Goal: Navigation & Orientation: Find specific page/section

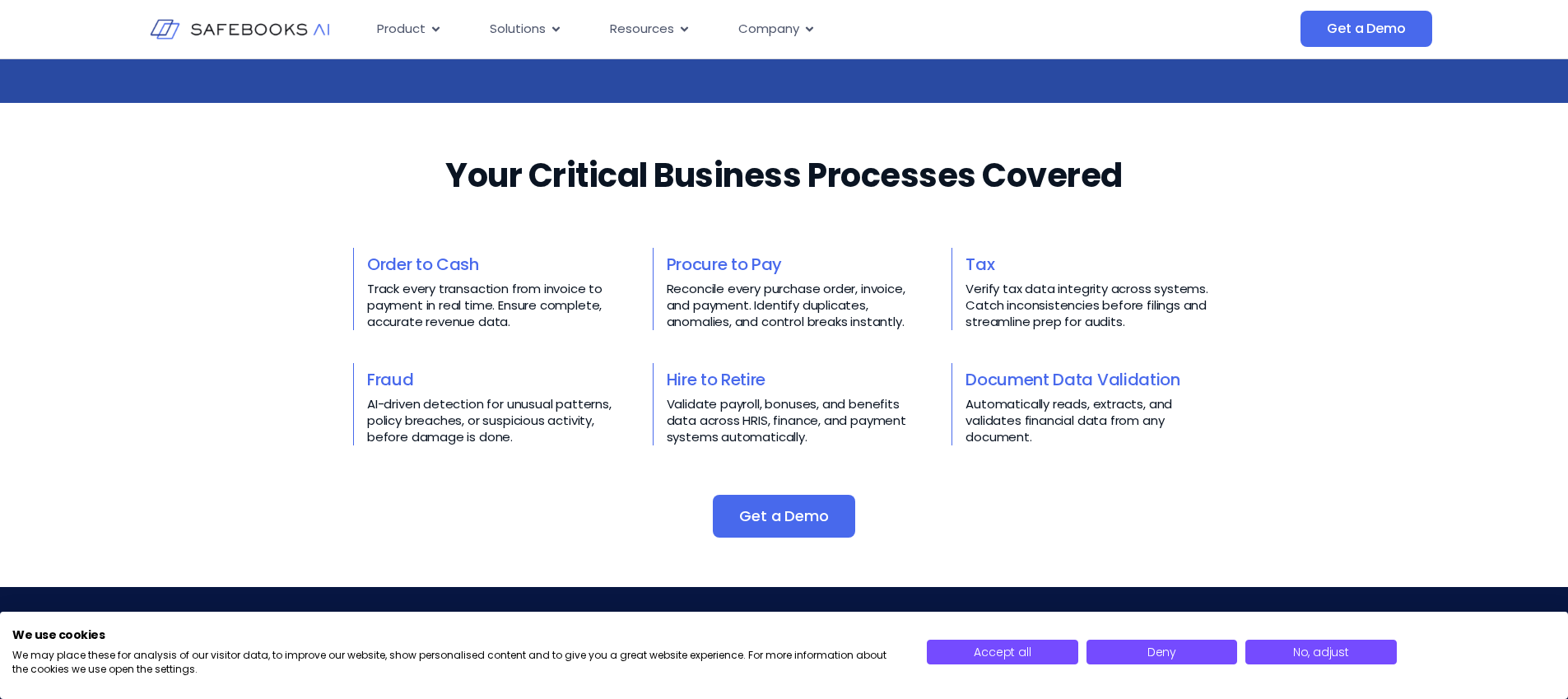
scroll to position [696, 0]
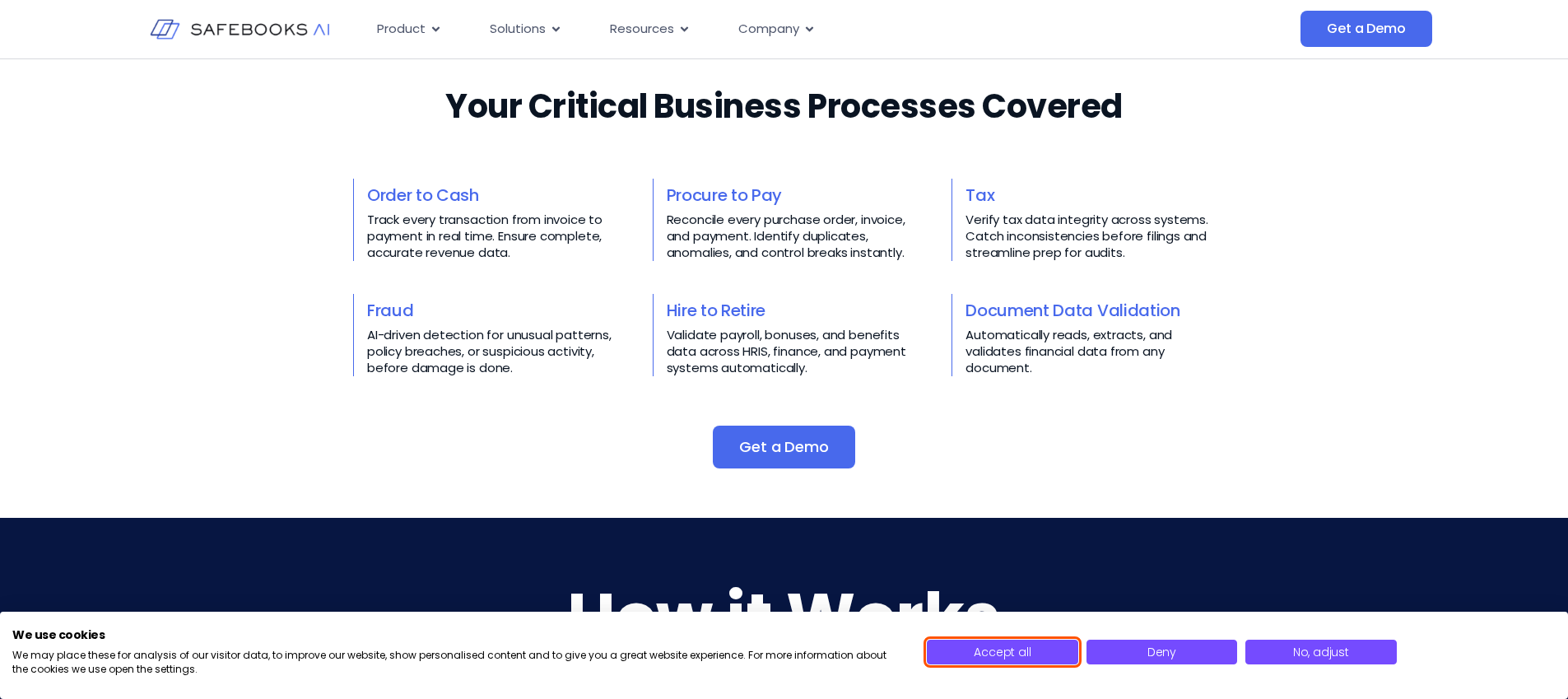
click at [988, 649] on span "Accept all" at bounding box center [1002, 651] width 57 height 17
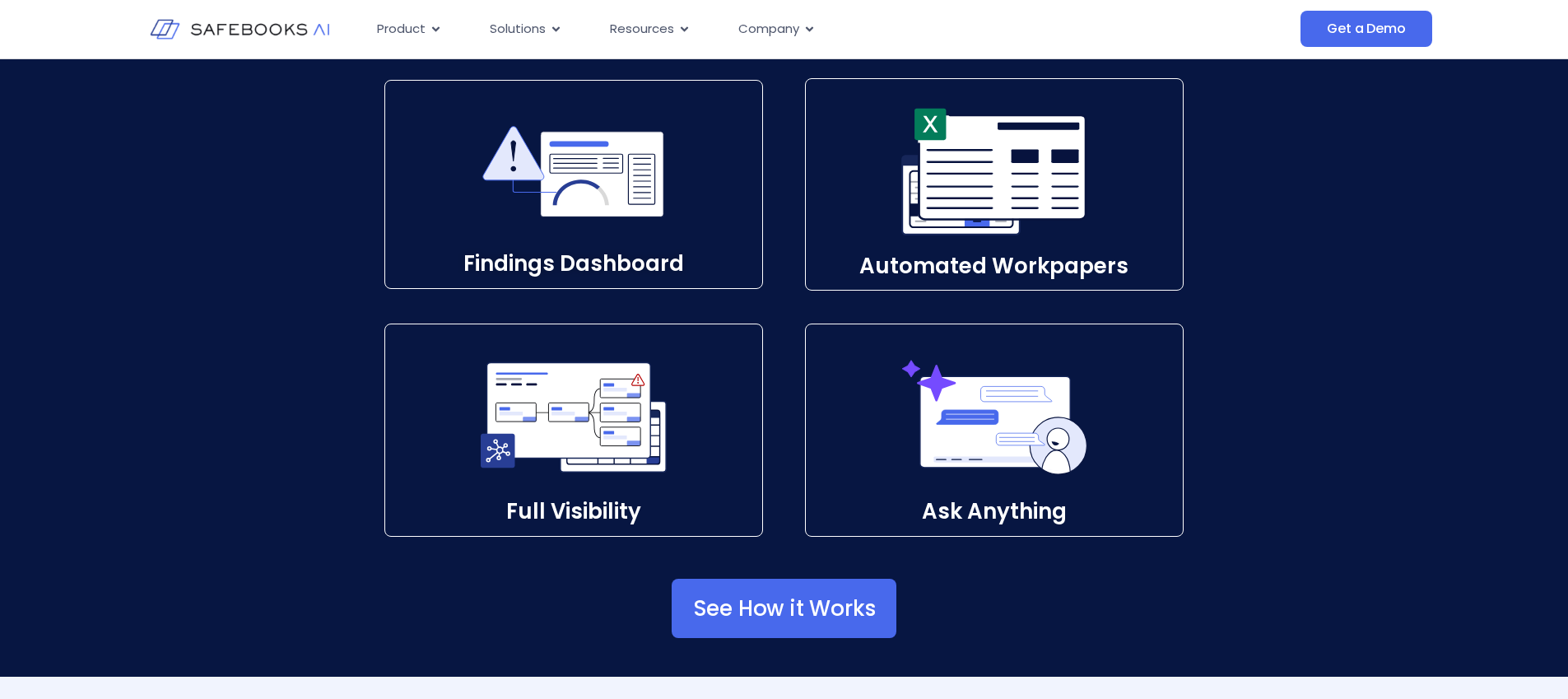
scroll to position [2452, 0]
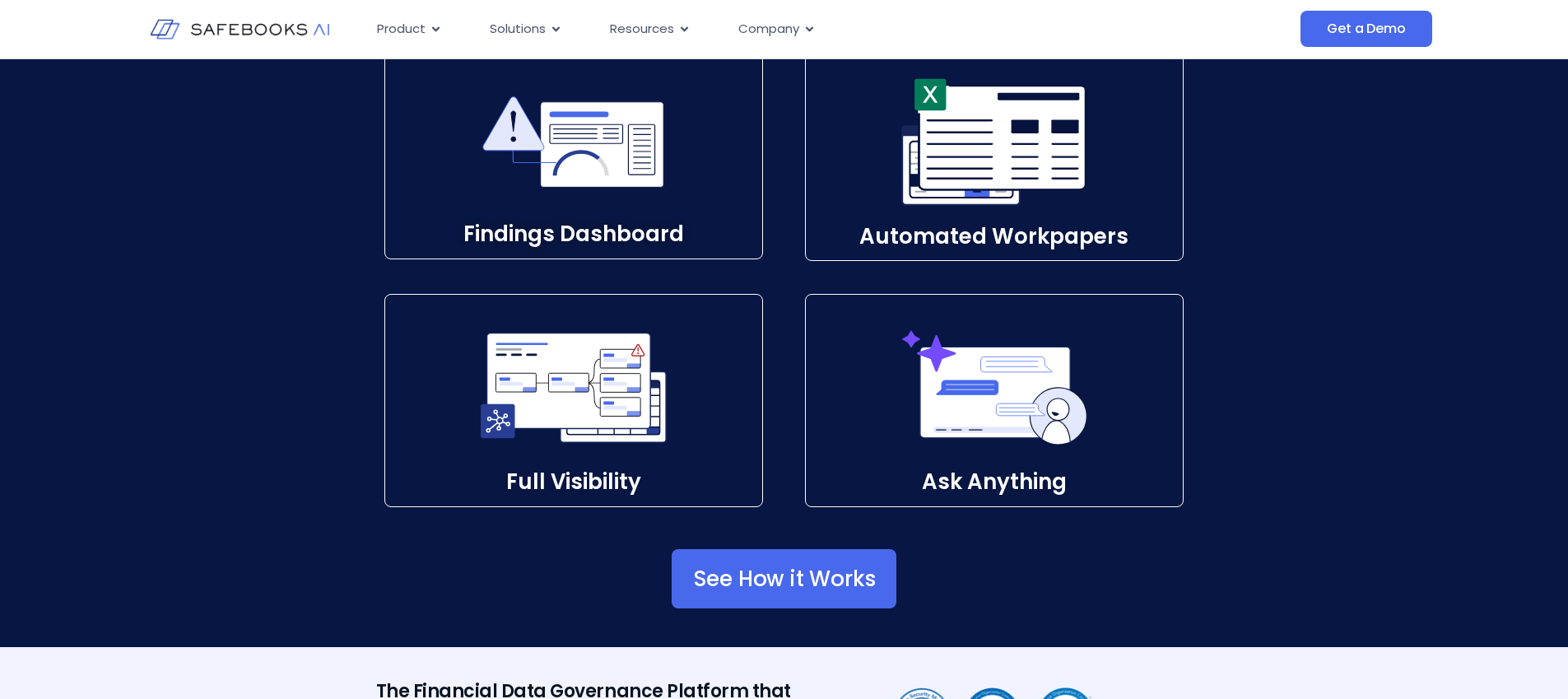
click at [677, 233] on p "Findings Dashboard​" at bounding box center [574, 234] width 377 height 3
click at [583, 456] on icon at bounding box center [573, 387] width 186 height 186
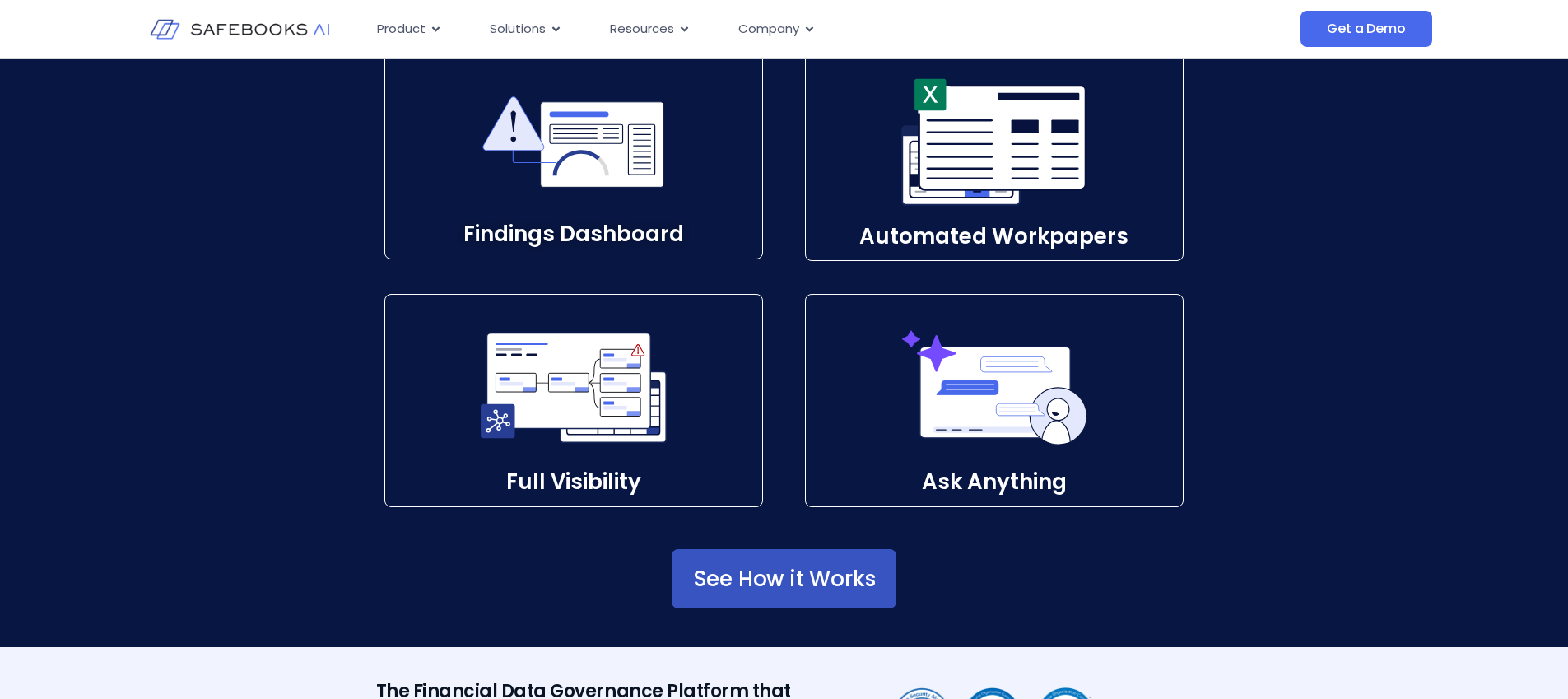
scroll to position [2456, 0]
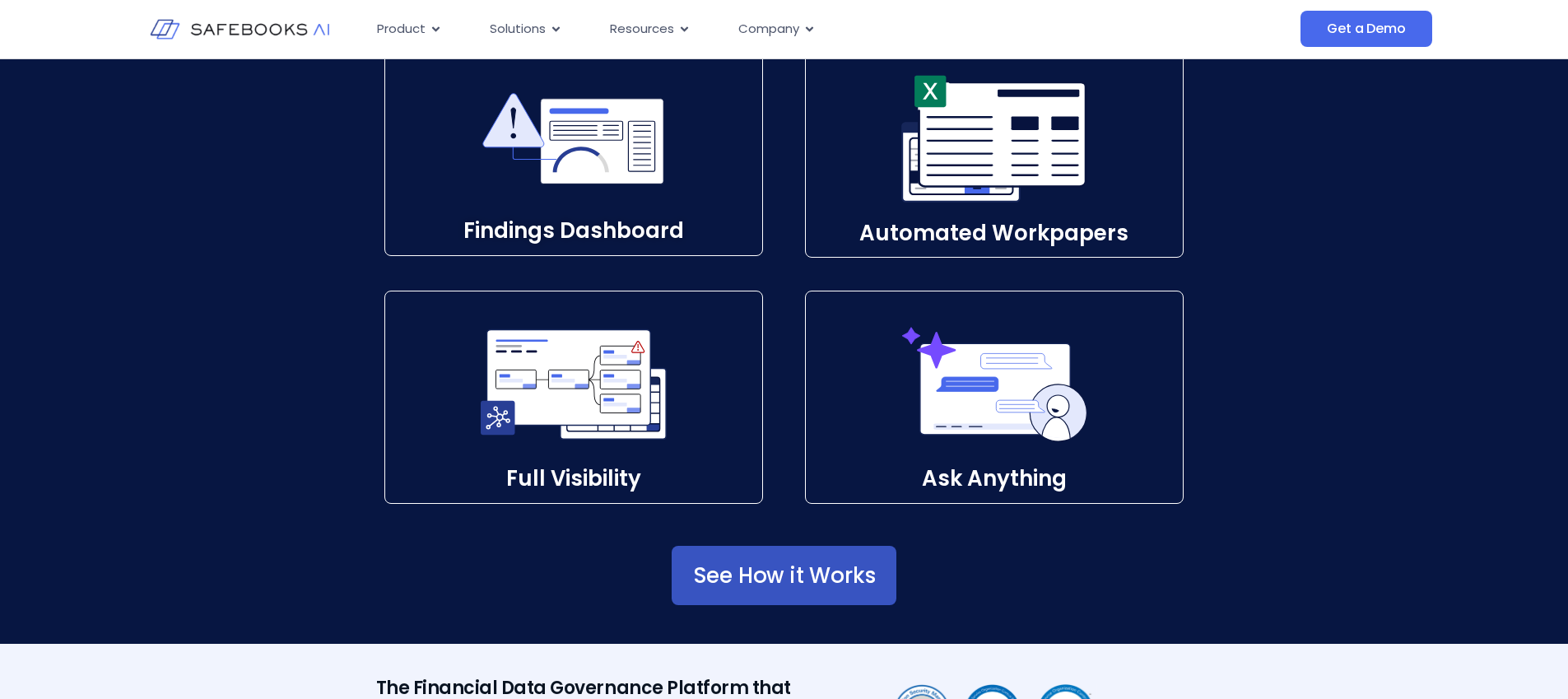
click at [848, 567] on span "See How it Works" at bounding box center [784, 576] width 183 height 17
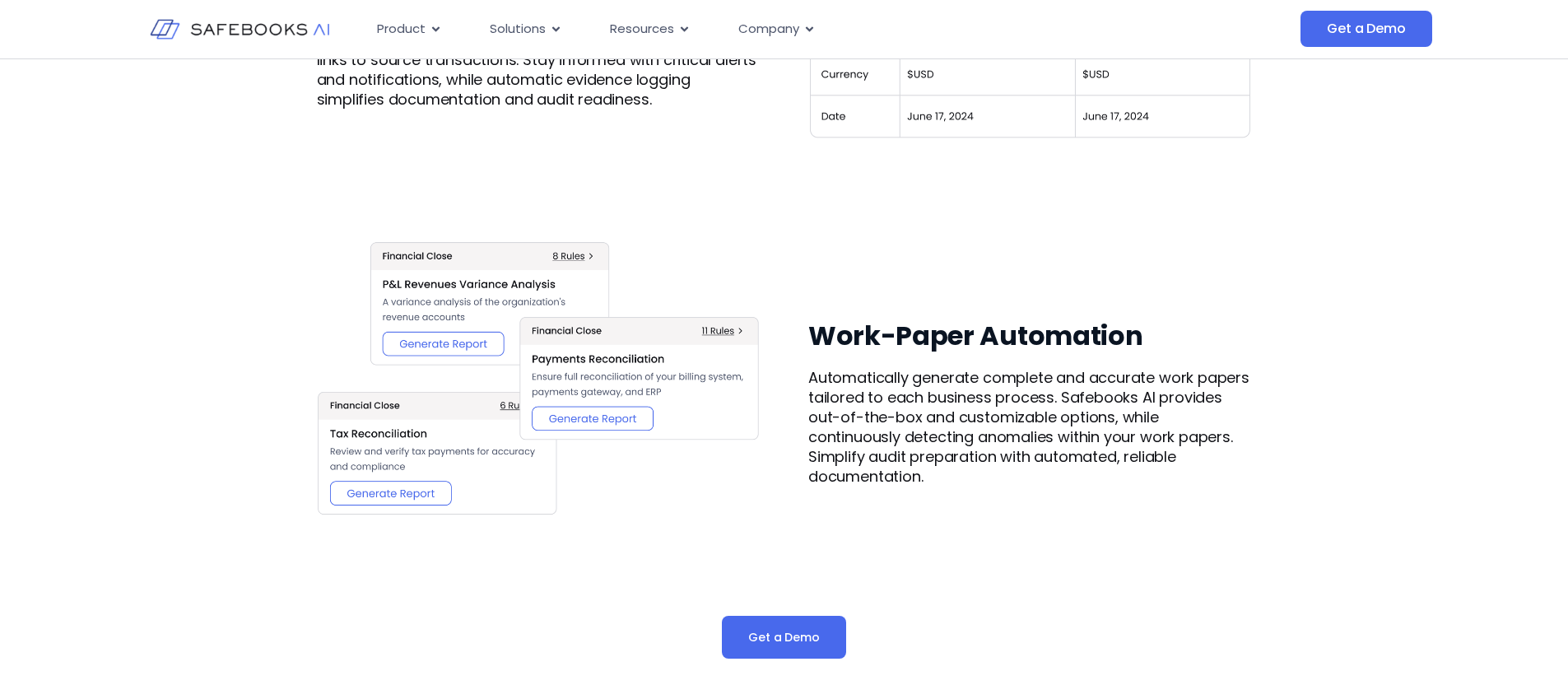
scroll to position [2019, 0]
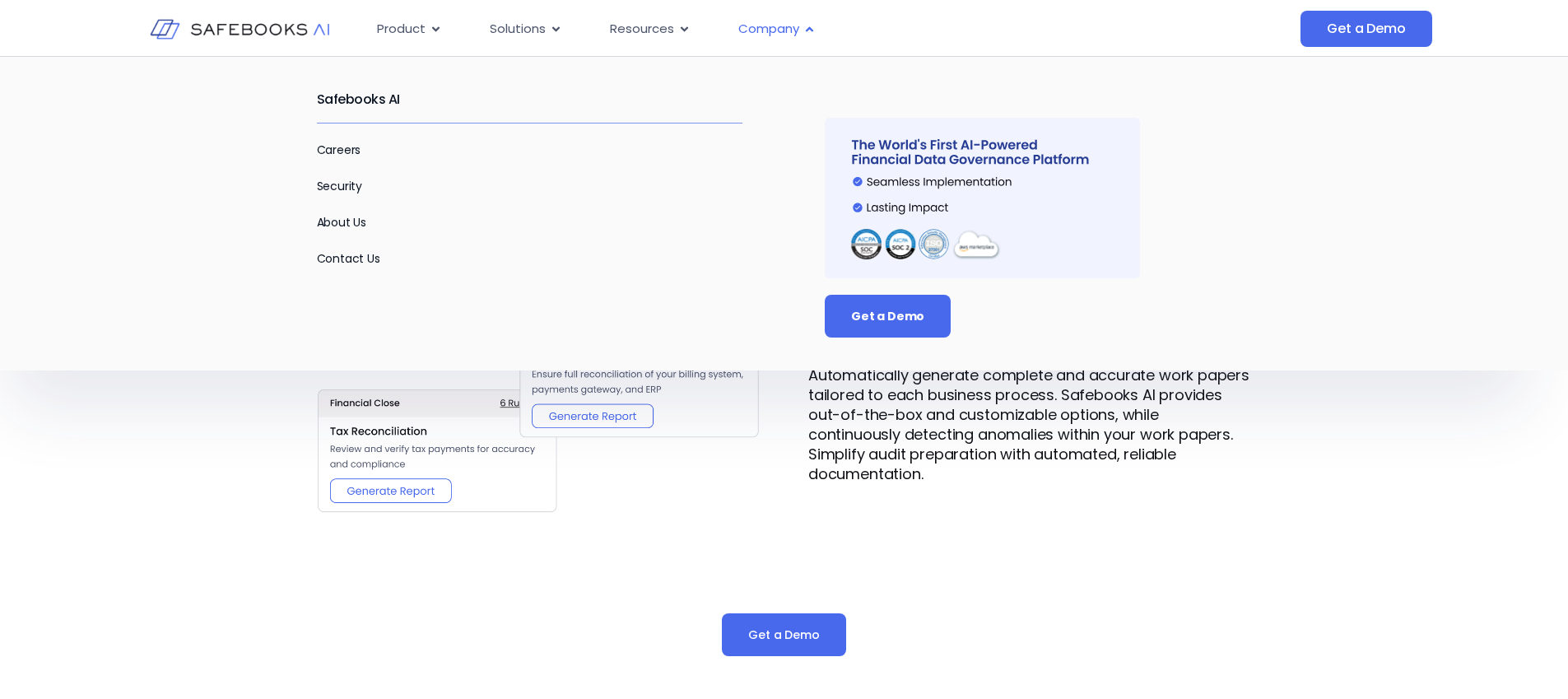
click at [754, 27] on span "Company" at bounding box center [769, 29] width 61 height 19
click at [349, 221] on link "About Us" at bounding box center [342, 222] width 50 height 17
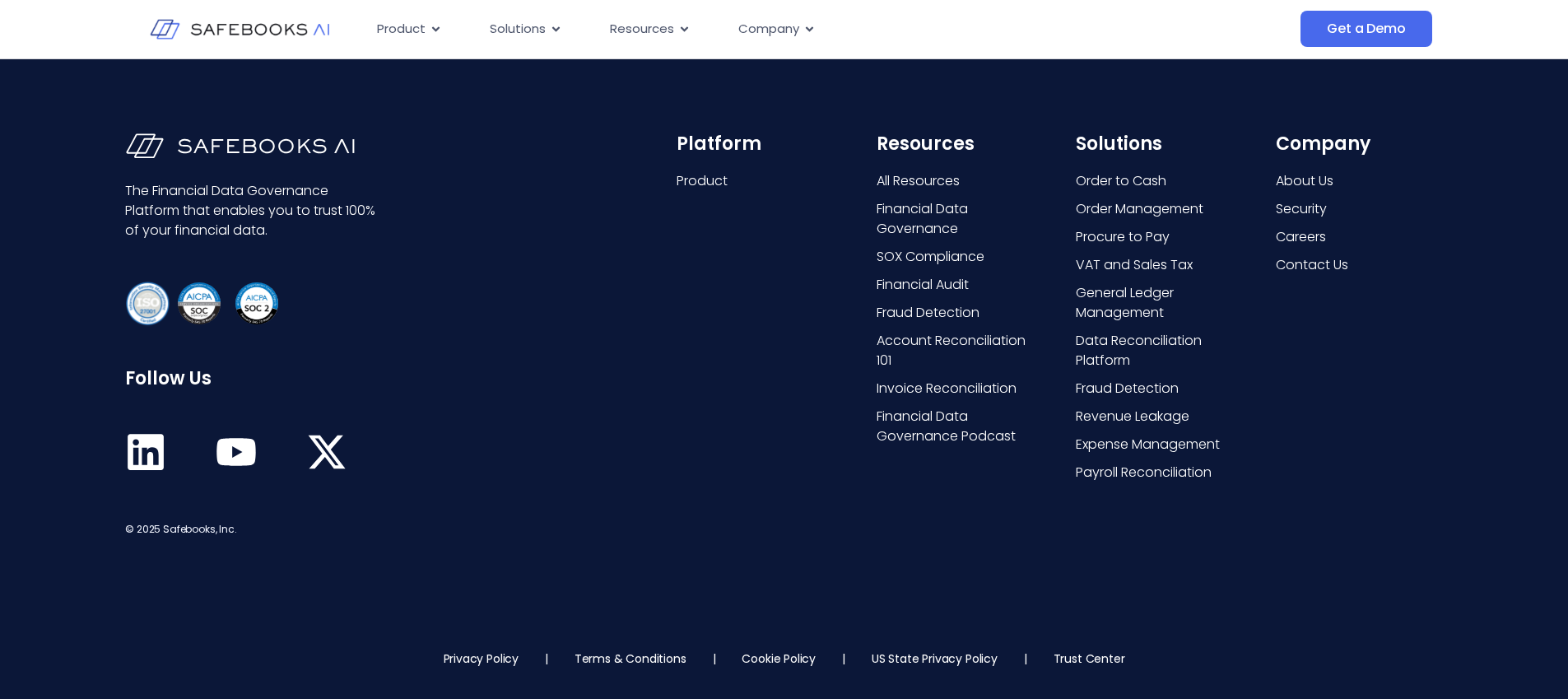
scroll to position [3402, 0]
